Goal: Complete application form

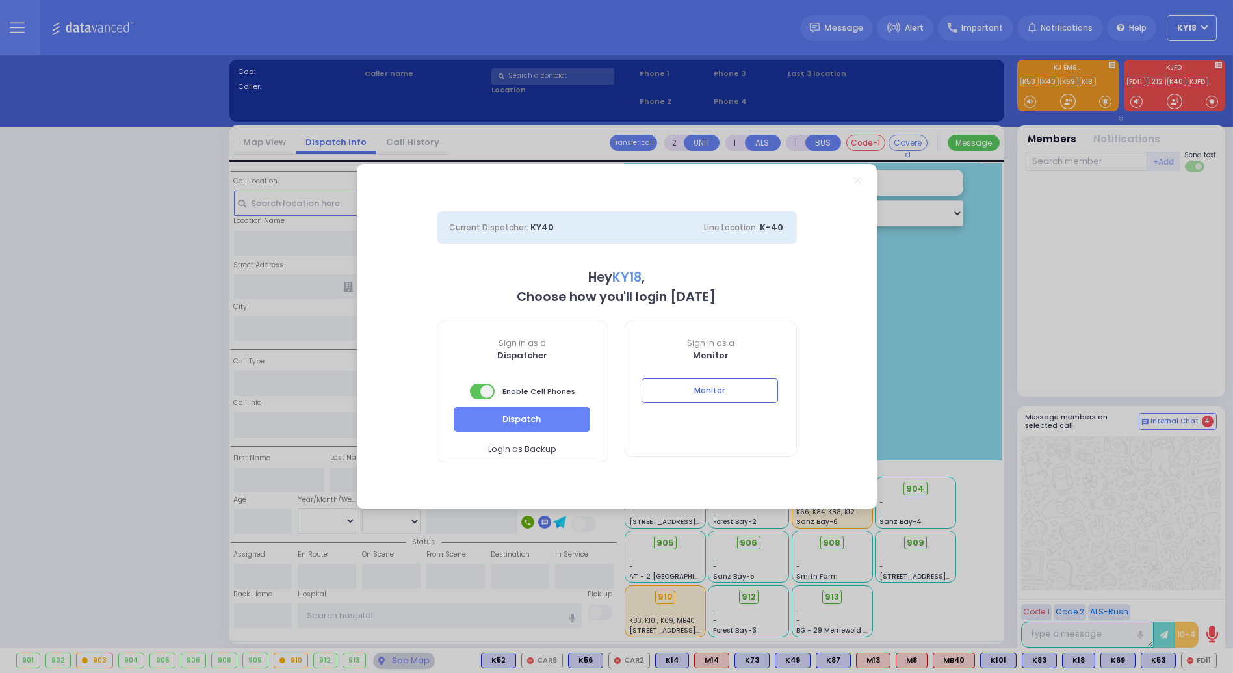
select select "4"
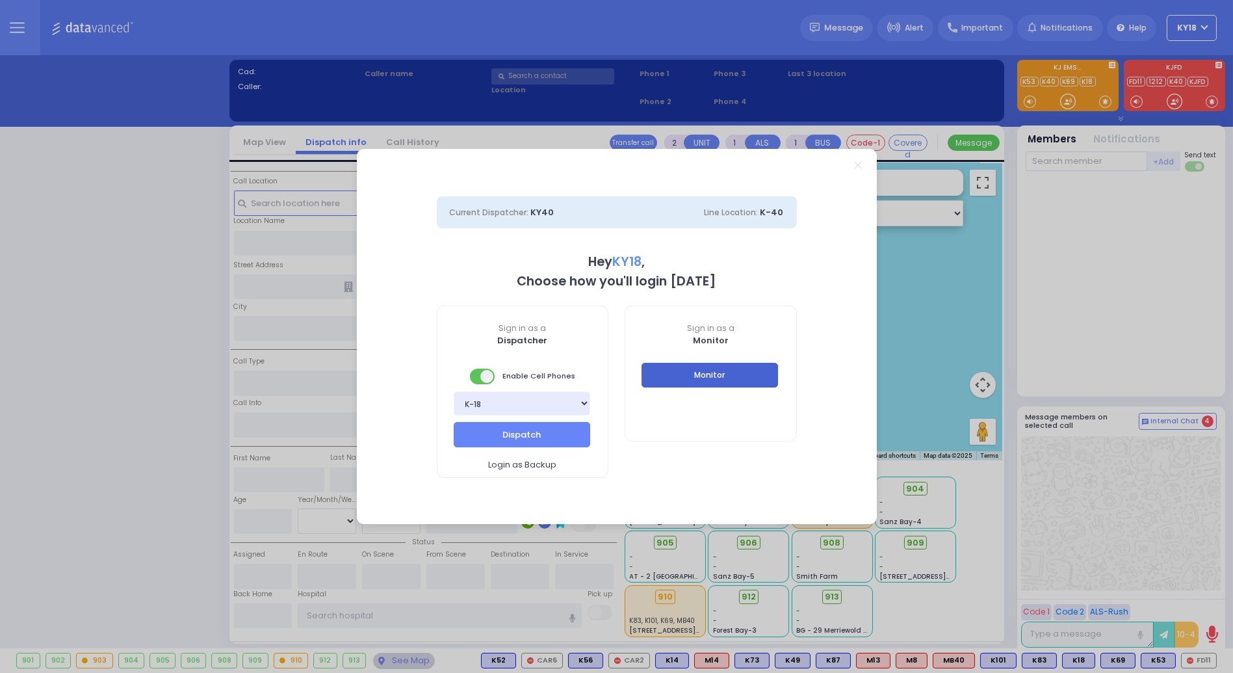
click at [681, 378] on button "Monitor" at bounding box center [710, 375] width 137 height 25
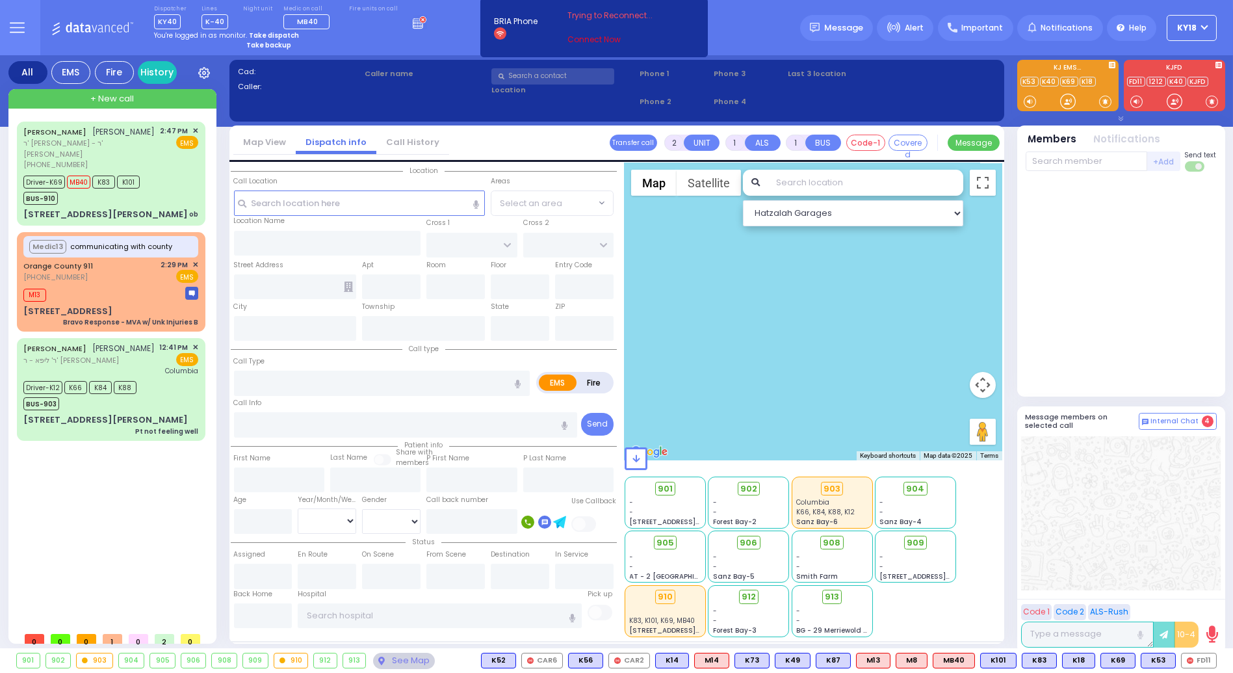
click at [579, 37] on link "Connect Now" at bounding box center [619, 40] width 103 height 12
click at [579, 33] on div "Trying to Reconnect... Connect Now" at bounding box center [619, 28] width 103 height 36
click at [579, 37] on link "Connect Now" at bounding box center [619, 40] width 103 height 12
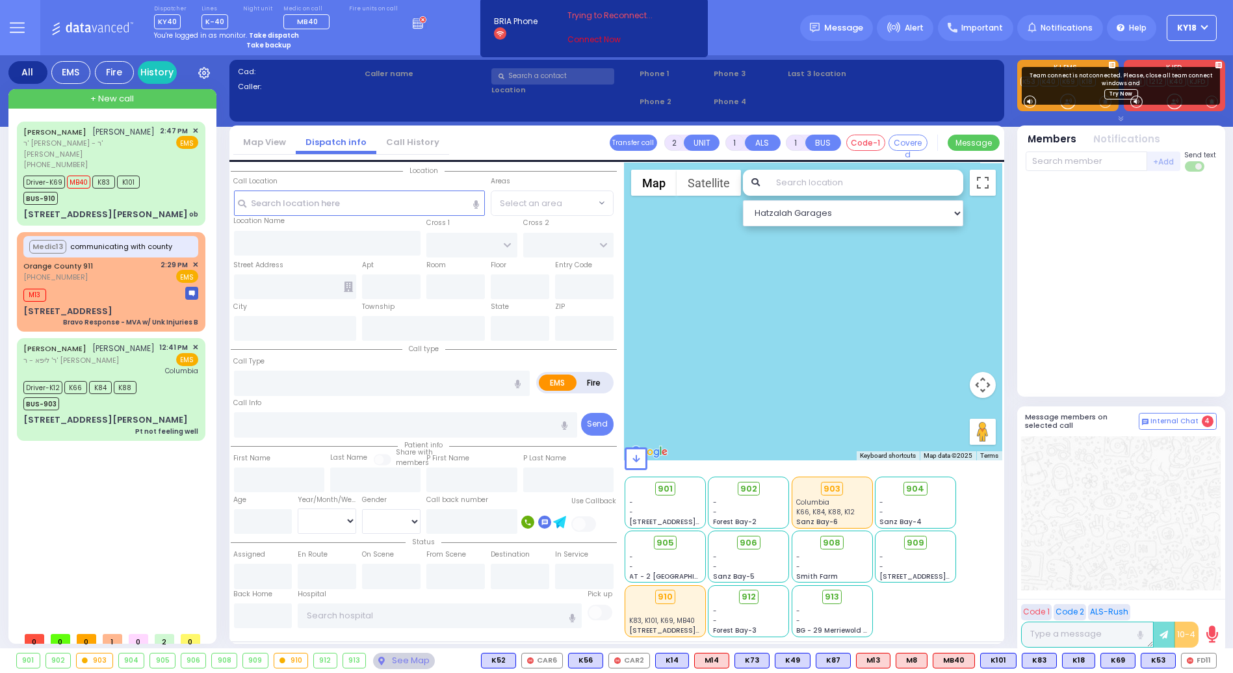
click at [586, 38] on link "Connect Now" at bounding box center [619, 40] width 103 height 12
click at [584, 38] on link "Connect Now" at bounding box center [619, 40] width 103 height 12
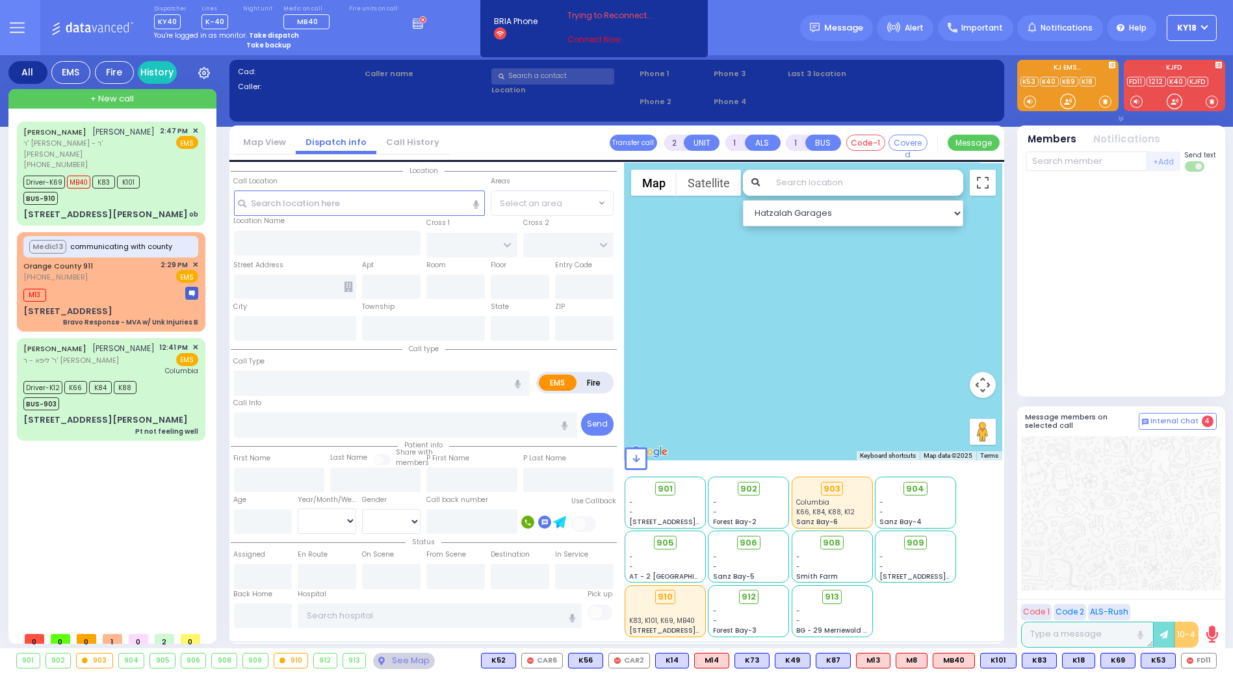
click at [581, 40] on link "Connect Now" at bounding box center [619, 40] width 103 height 12
click at [573, 34] on link "Connect Now" at bounding box center [619, 40] width 103 height 12
click at [596, 40] on link "Connect Now" at bounding box center [619, 40] width 103 height 12
drag, startPoint x: 211, startPoint y: 16, endPoint x: 250, endPoint y: 59, distance: 58.0
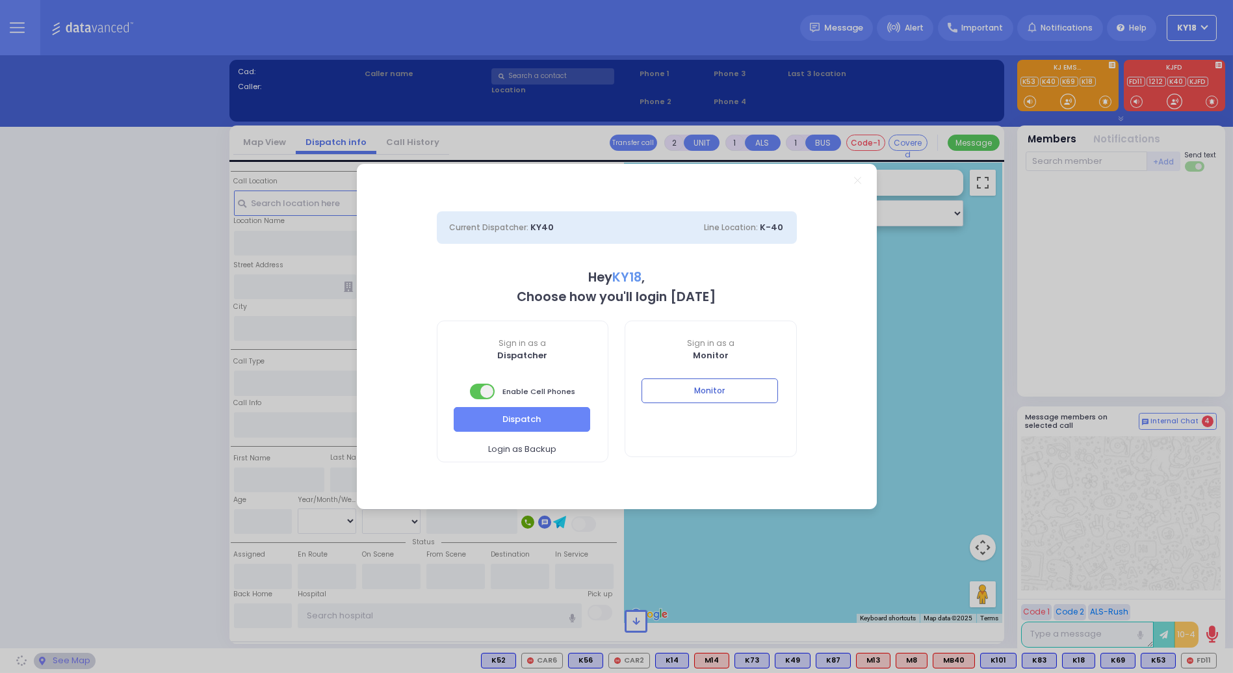
select select "4"
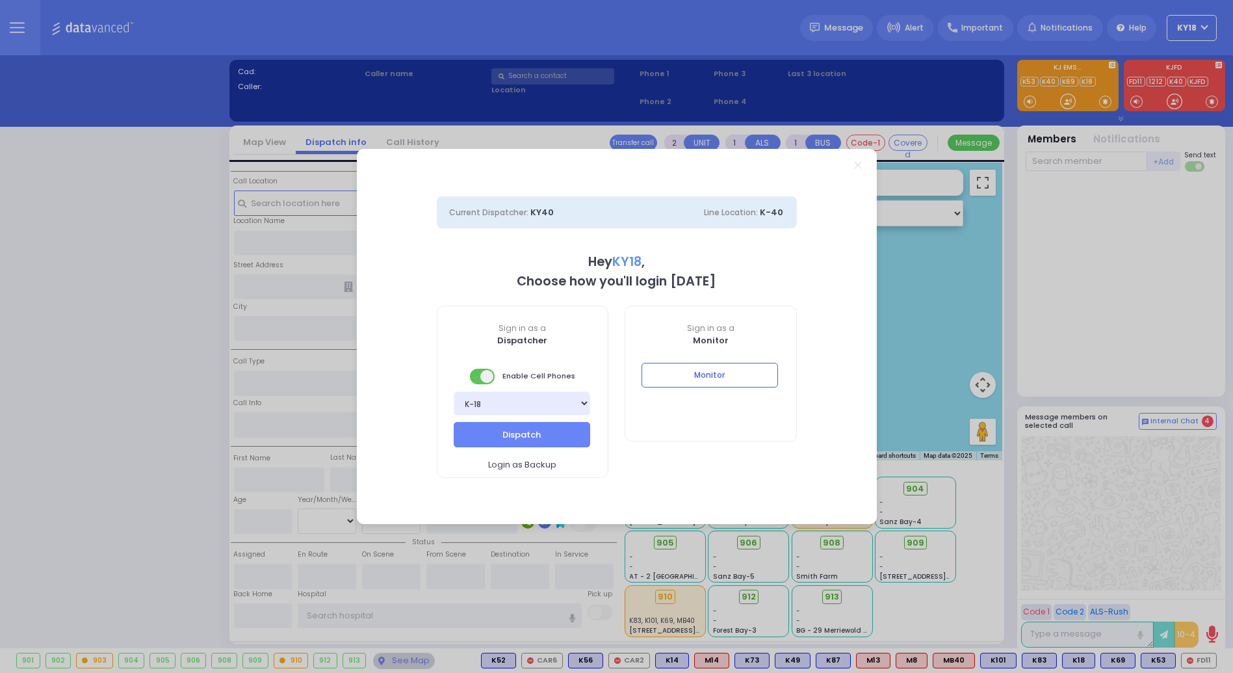
click at [430, 322] on div "Sign in as a Dispatcher Enable Cell Phones Bay K-14 K-16 K-18 K-40 K-6 K-61 K-6…" at bounding box center [522, 392] width 189 height 172
click at [736, 382] on button "Monitor" at bounding box center [710, 375] width 137 height 25
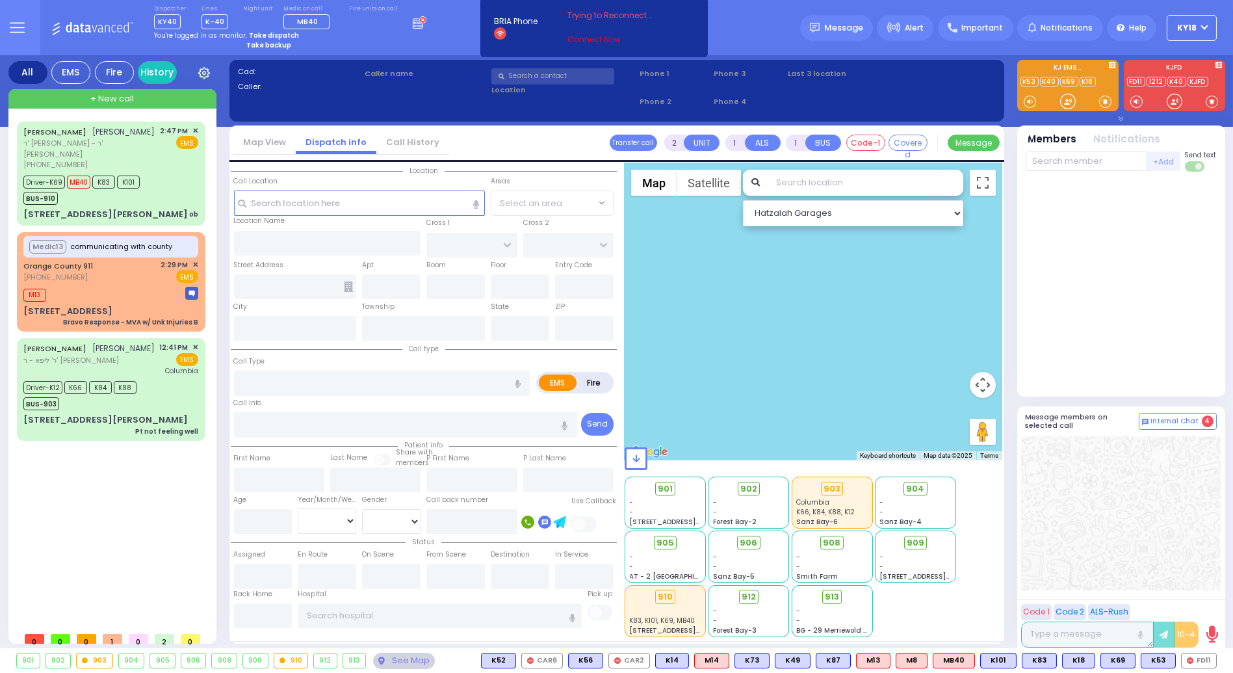
click at [586, 36] on link "Connect Now" at bounding box center [619, 40] width 103 height 12
click at [1078, 528] on div at bounding box center [1121, 513] width 200 height 154
click at [1116, 228] on div at bounding box center [1121, 284] width 191 height 215
click at [1068, 105] on div at bounding box center [1068, 101] width 13 height 13
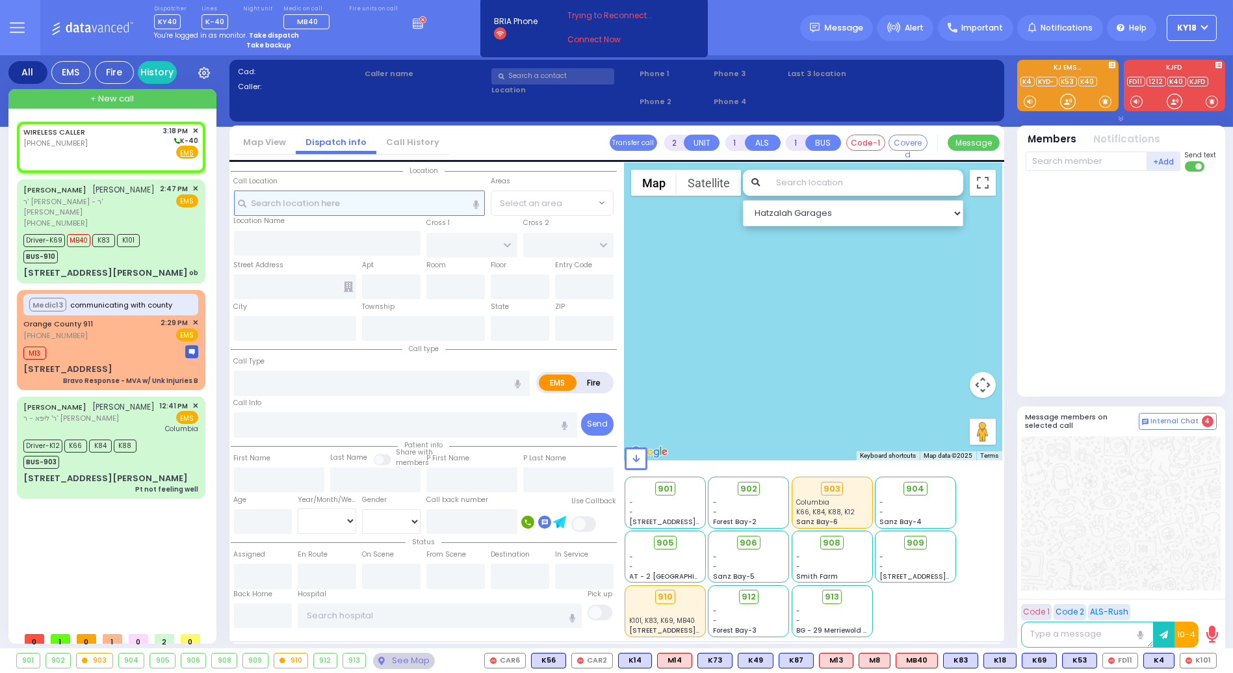
select select
radio input "true"
select select
type input "15:18"
select select "Hatzalah Garages"
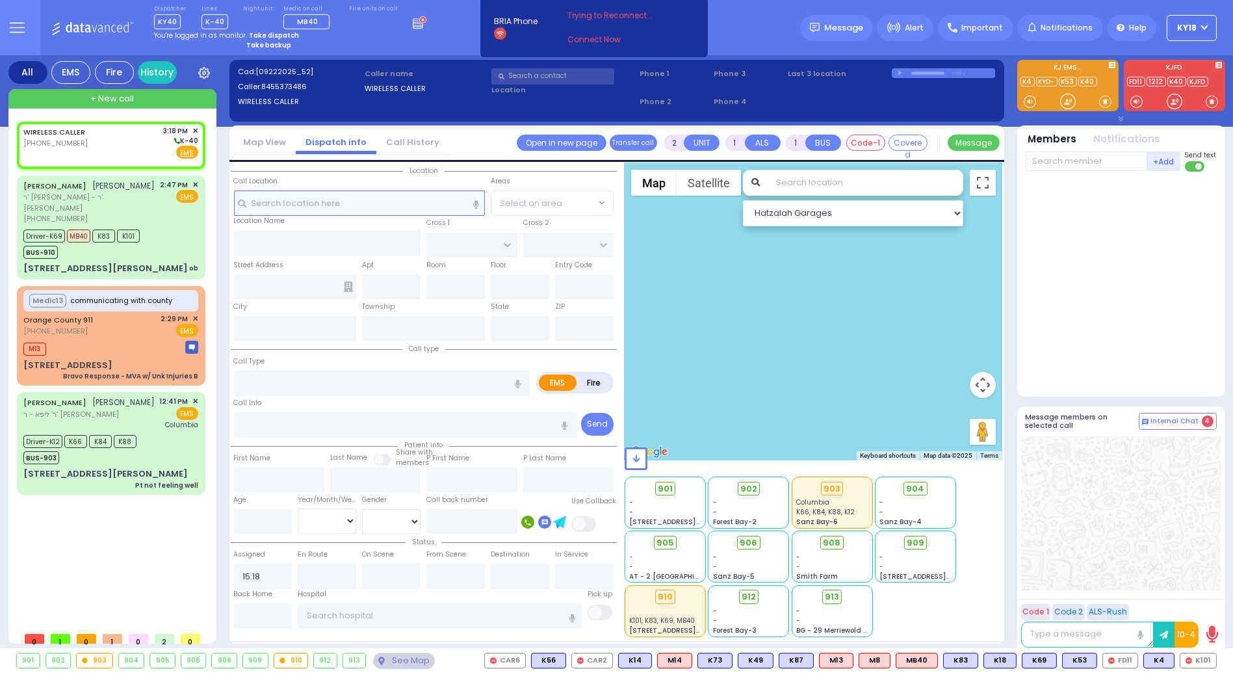
select select
radio input "true"
select select
select select "Hatzalah Garages"
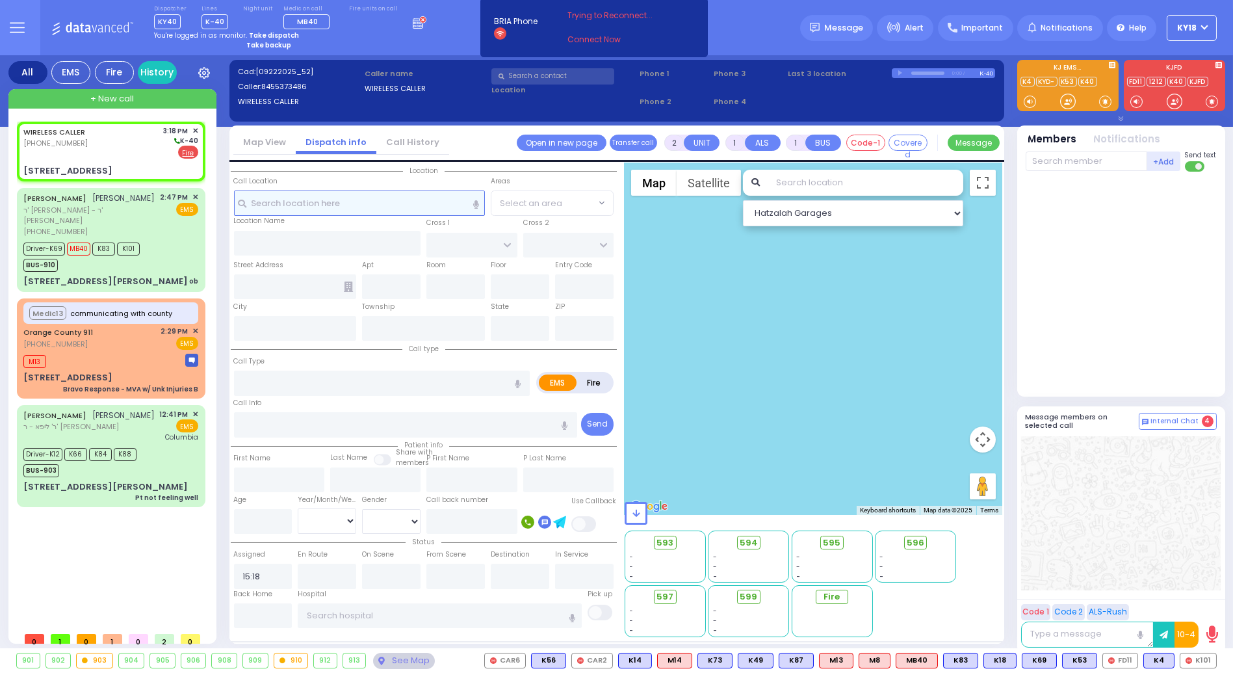
select select
radio input "false"
radio input "true"
select select
select select "Hatzalah Garages"
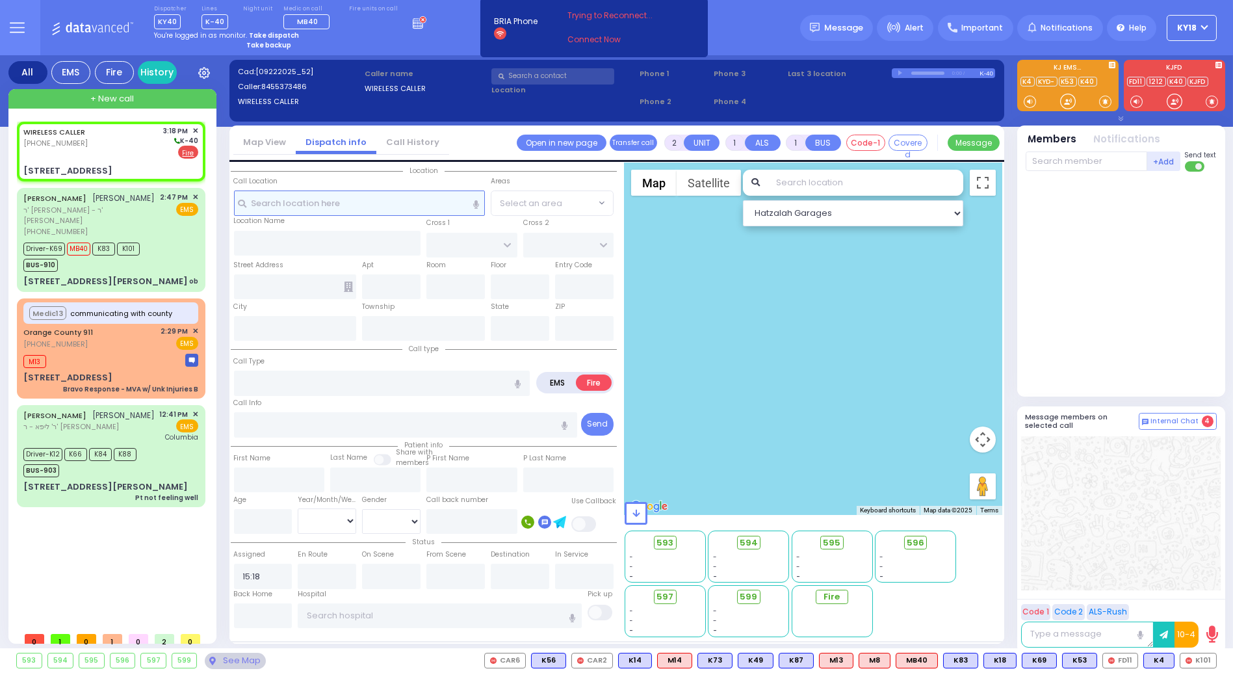
type input "RUZHIN RD"
type input "[STREET_ADDRESS]"
type input "[PERSON_NAME]"
type input "[US_STATE]"
type input "10950"
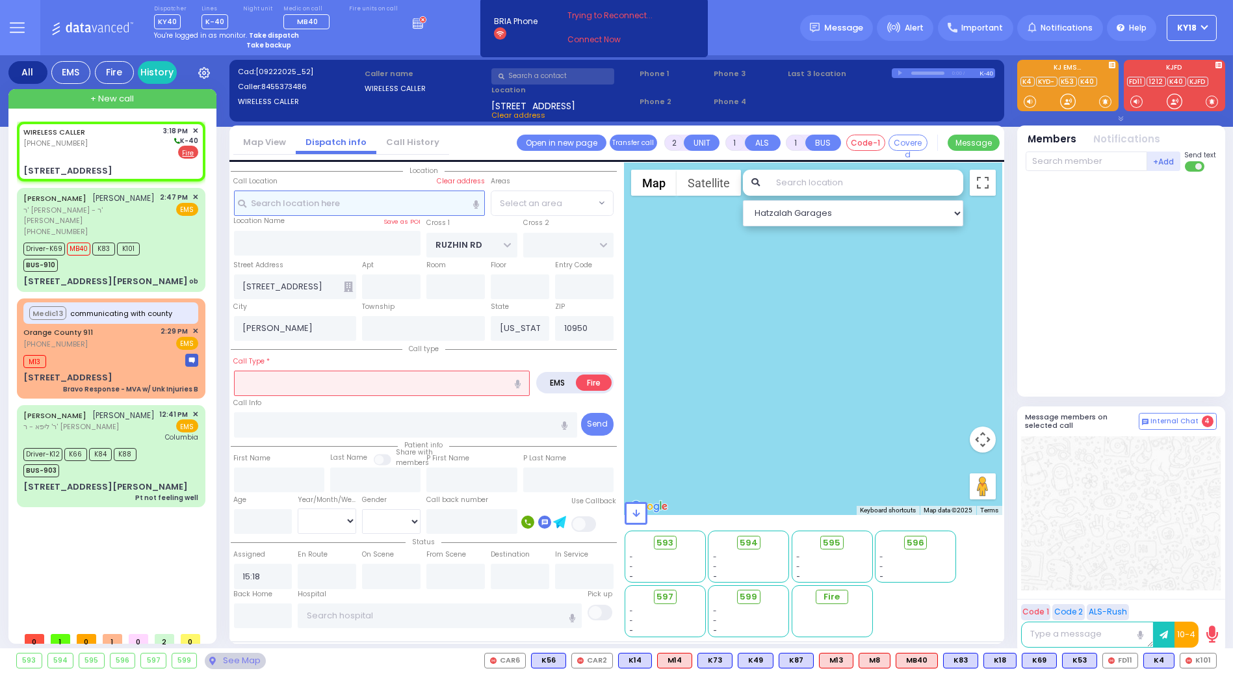
select select "ATZEI TAMURIM"
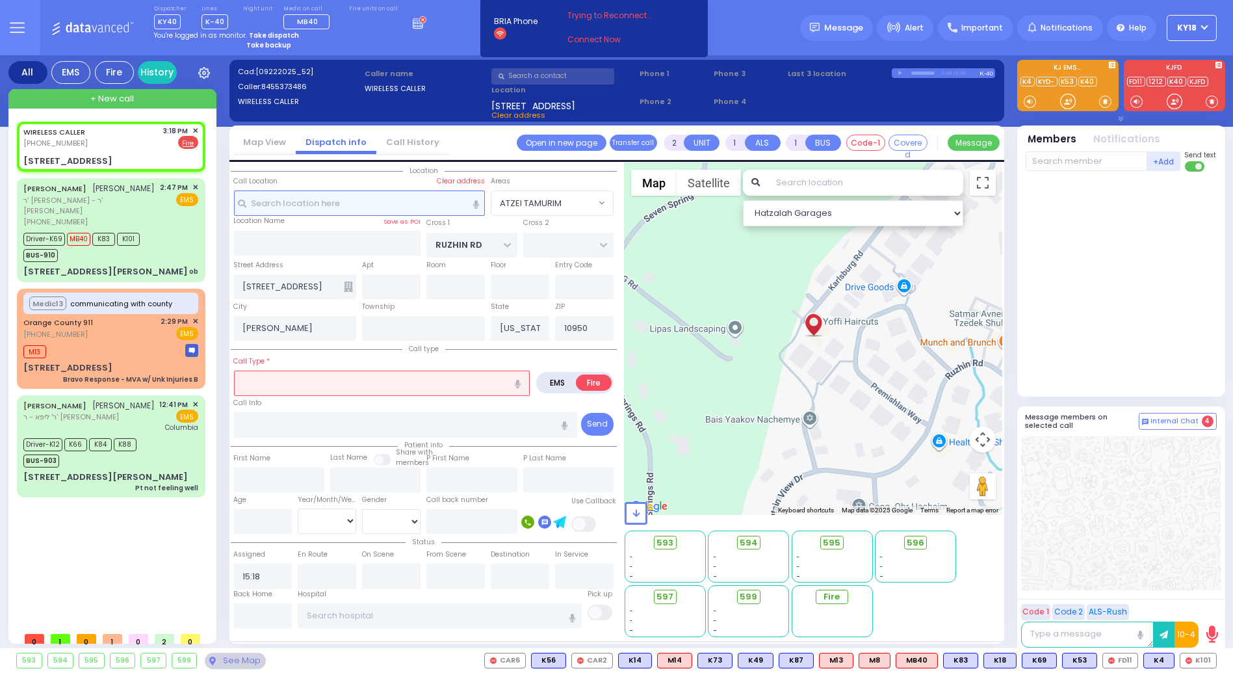
select select
radio input "true"
select select
select select "Hatzalah Garages"
select select "ATZEI TAMURIM"
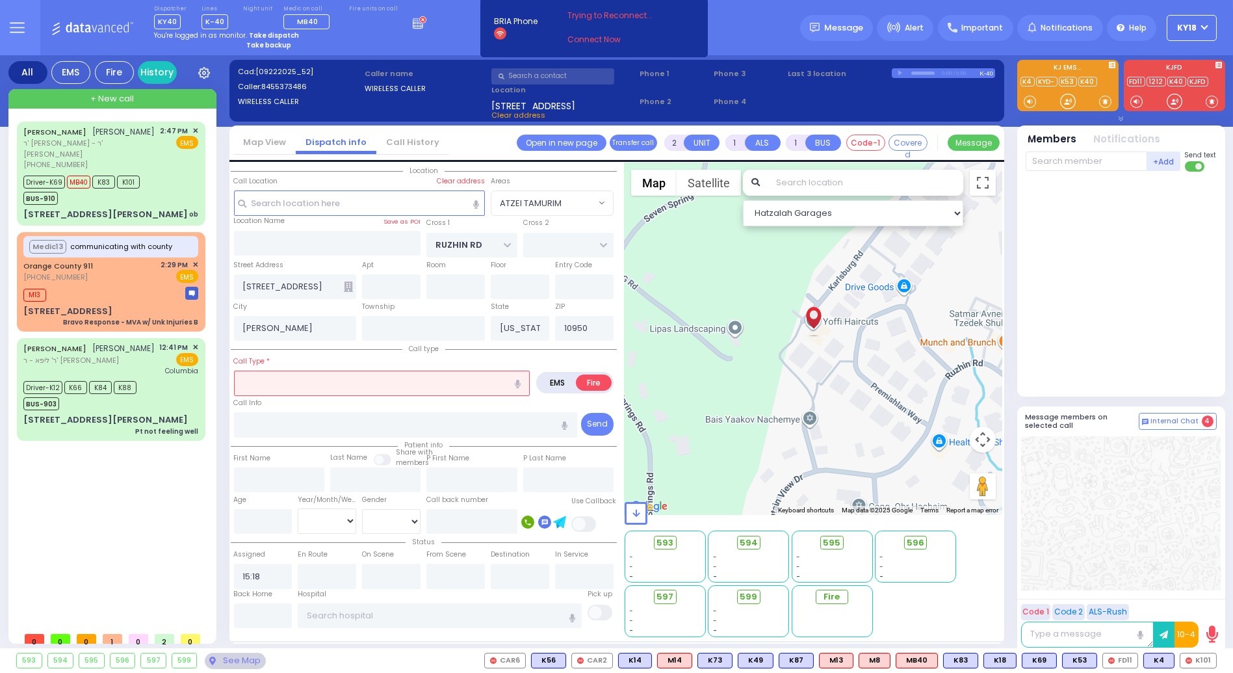
click at [164, 586] on div "ISRAEL ARYE SILBERSTEIN ישראל ארי' זילבערשטיין ר' אלחנן דוב - ר' מאיר יצחק גליק…" at bounding box center [114, 374] width 194 height 504
click at [1002, 542] on div "593 - - - - - - -" at bounding box center [814, 583] width 378 height 109
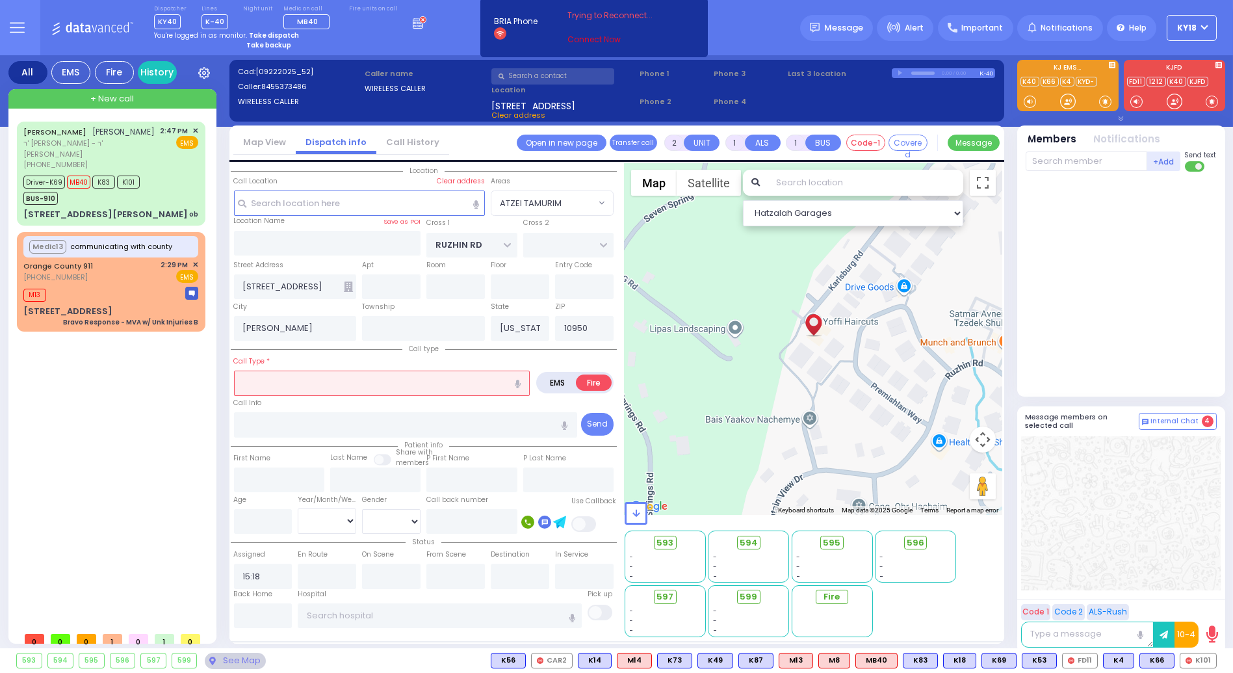
click at [599, 42] on link "Connect Now" at bounding box center [619, 40] width 103 height 12
click at [588, 39] on link "Connect Now" at bounding box center [619, 40] width 103 height 12
click at [592, 40] on link "Connect Now" at bounding box center [619, 40] width 103 height 12
click at [577, 38] on link "Connect Now" at bounding box center [619, 40] width 103 height 12
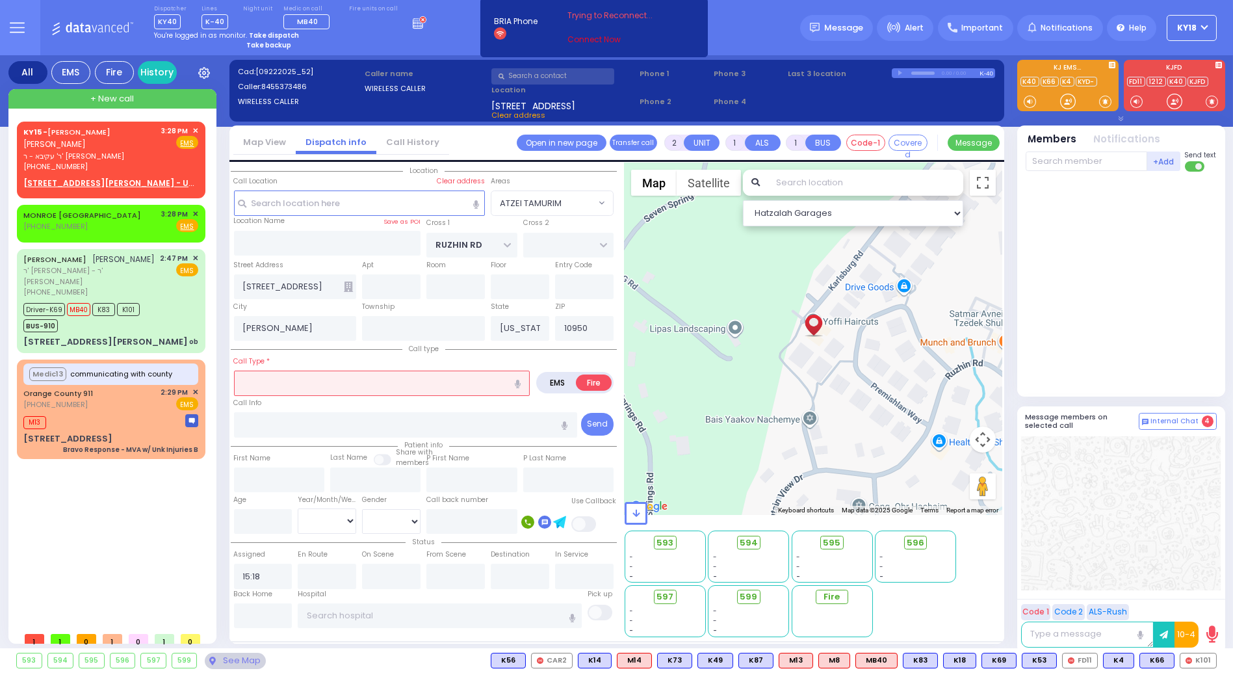
click at [575, 40] on link "Connect Now" at bounding box center [619, 40] width 103 height 12
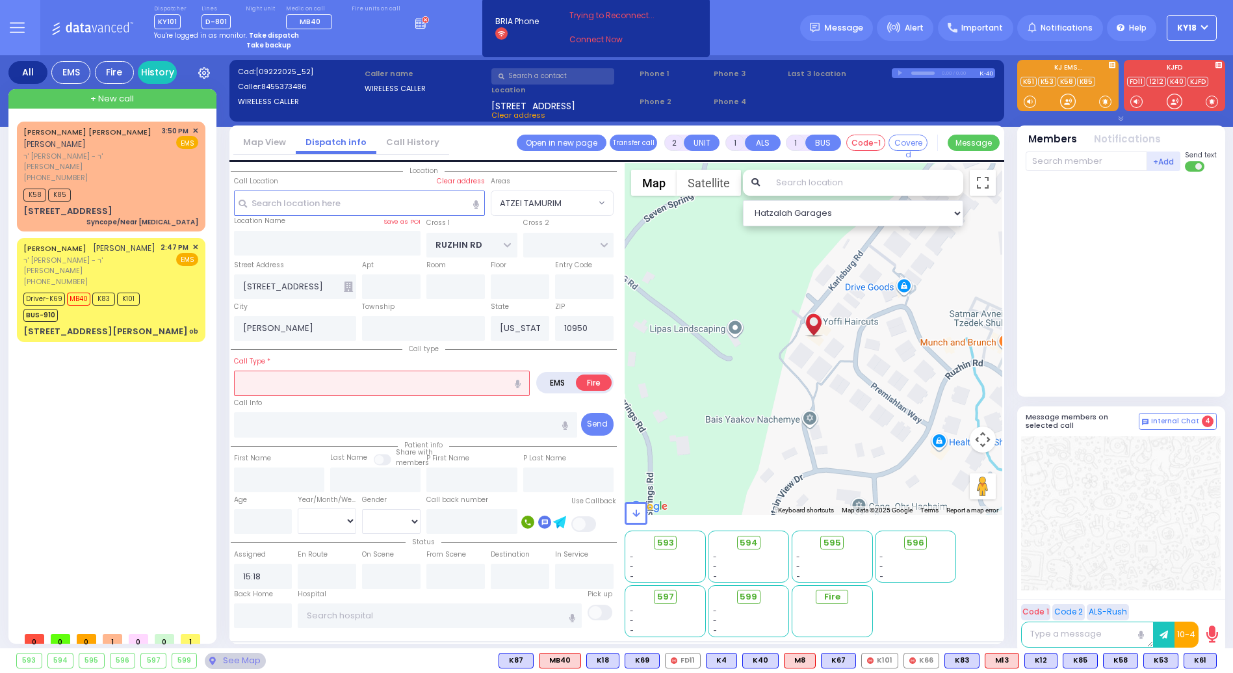
select select "ATZEI TAMURIM"
select select
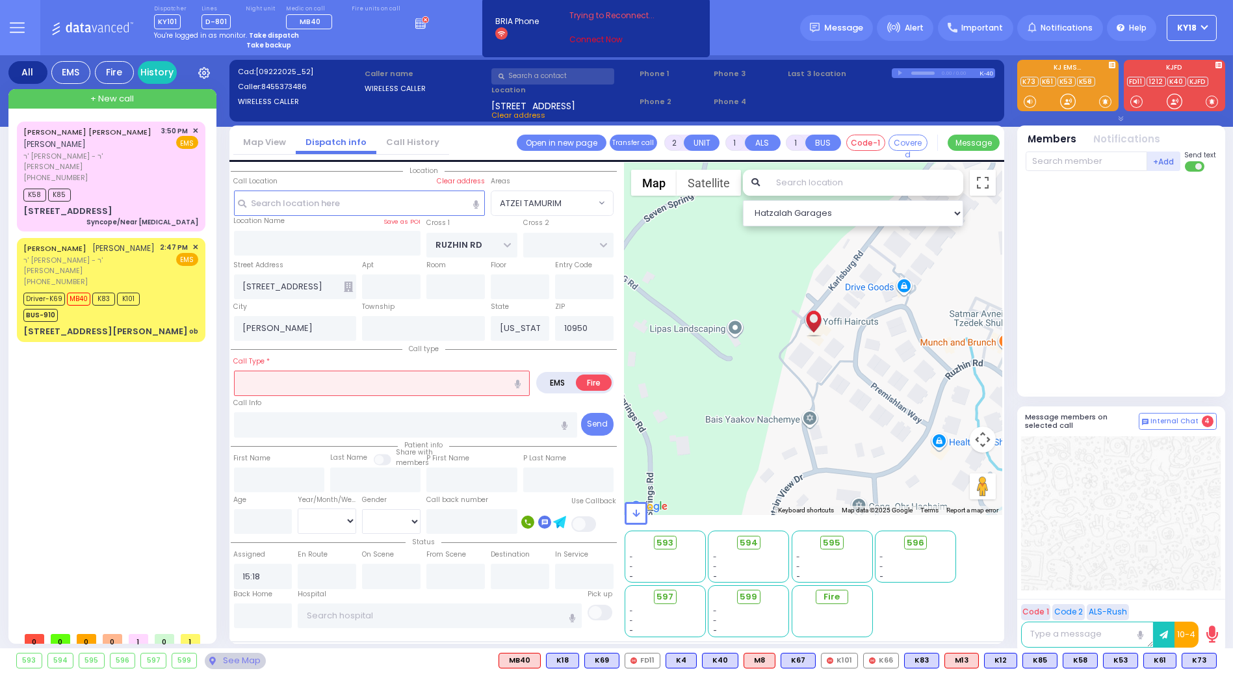
click at [592, 40] on link "Connect Now" at bounding box center [621, 40] width 103 height 12
click at [592, 44] on link "Connect Now" at bounding box center [621, 40] width 103 height 12
